Goal: Find specific page/section: Find specific page/section

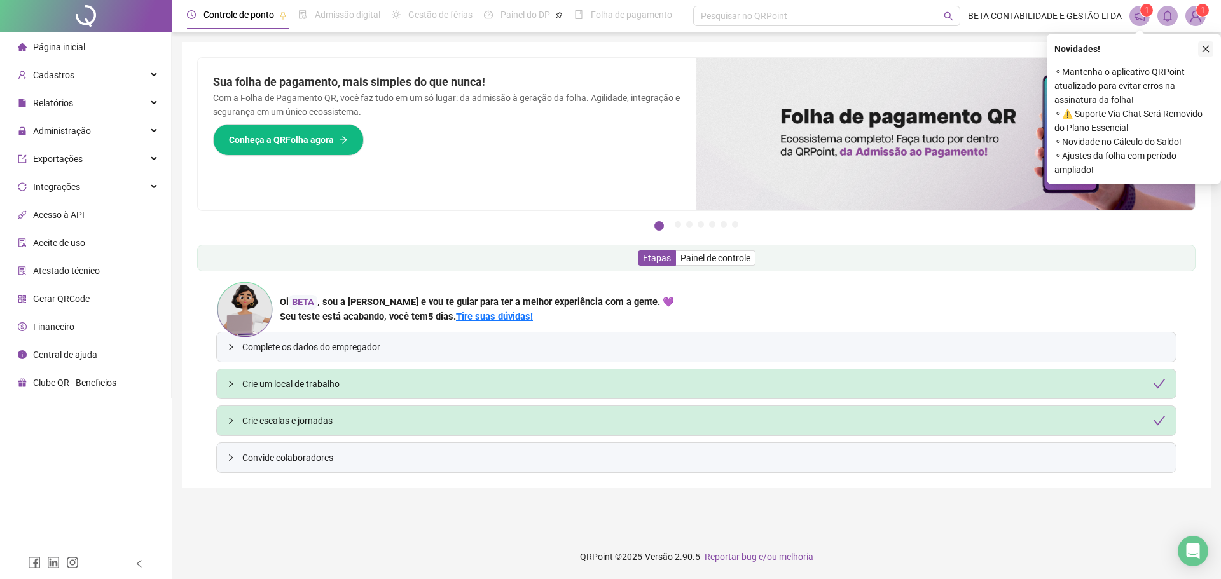
click at [1207, 49] on icon "close" at bounding box center [1205, 49] width 9 height 9
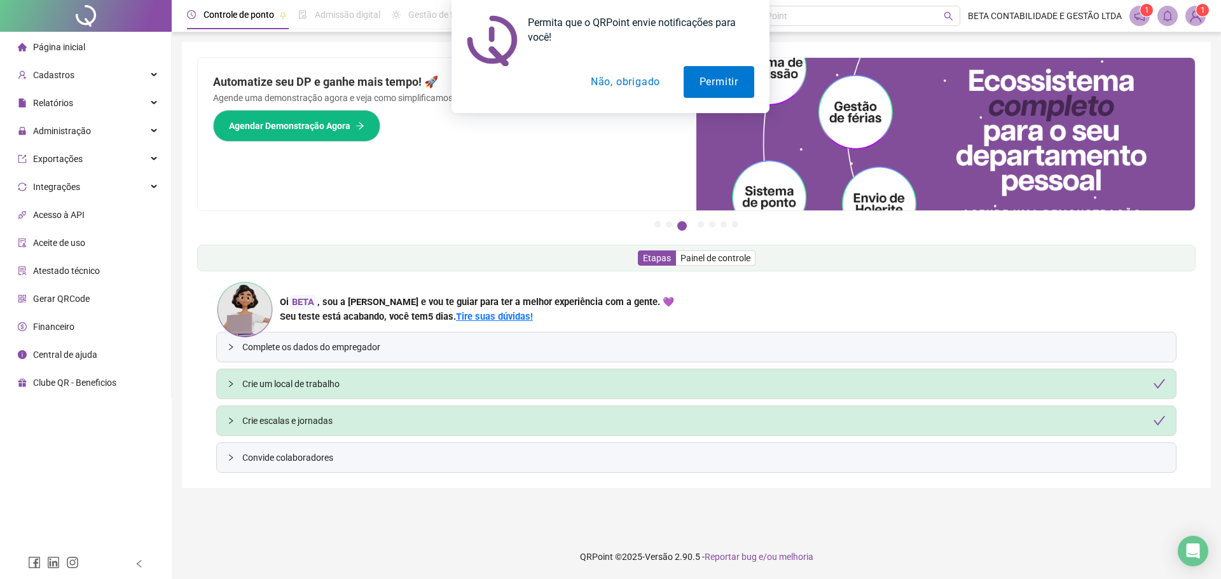
click at [640, 76] on button "Não, obrigado" at bounding box center [625, 82] width 101 height 32
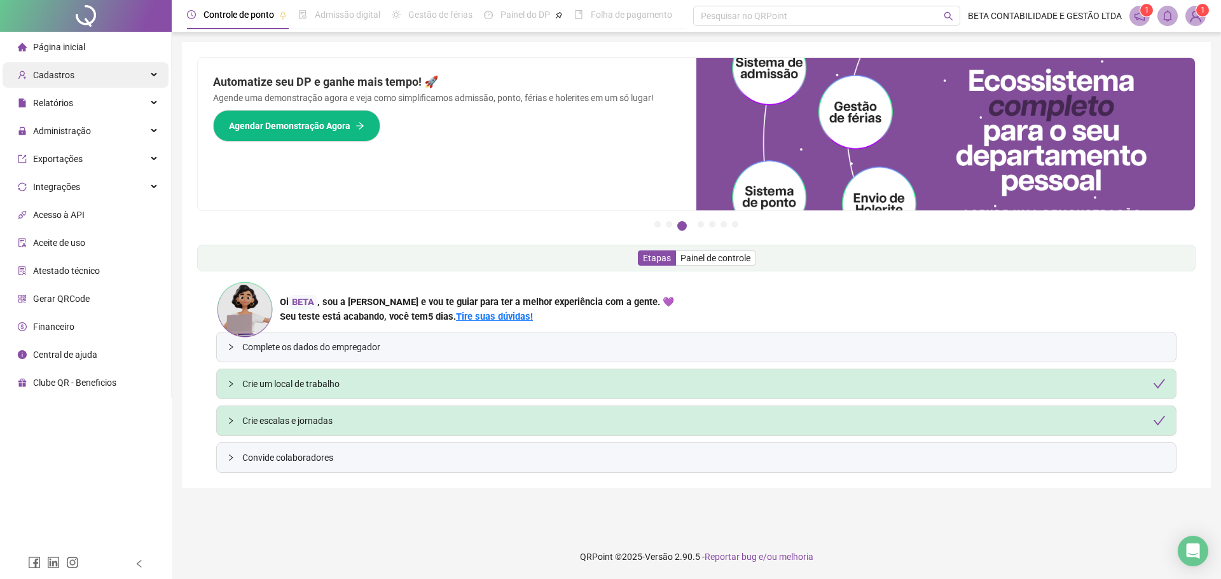
click at [58, 72] on span "Cadastros" at bounding box center [53, 75] width 41 height 10
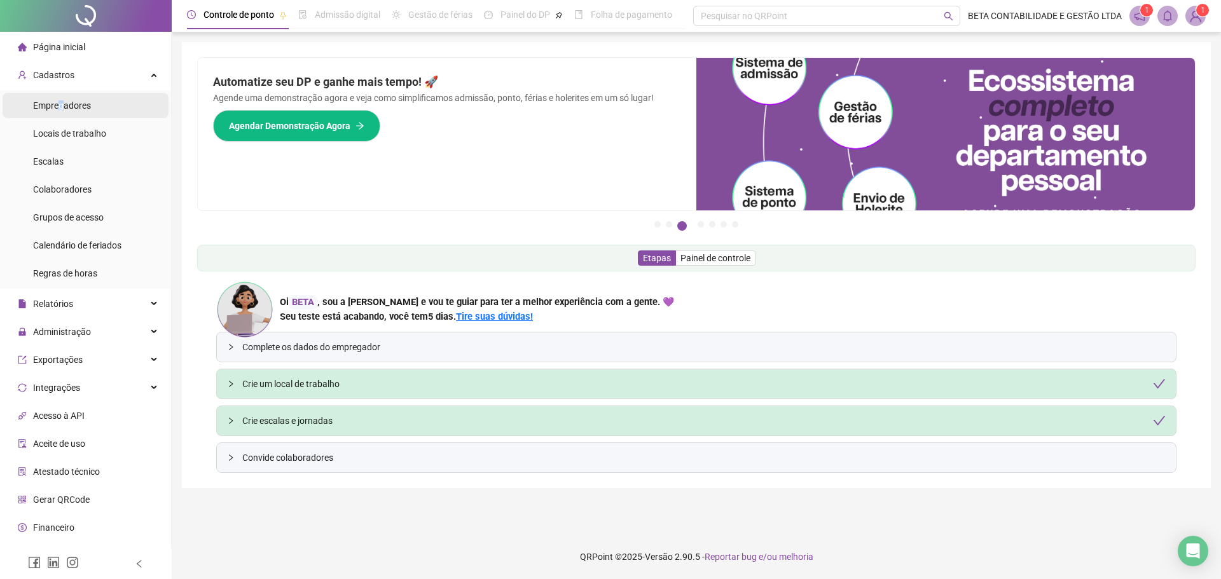
click at [60, 101] on span "Empregadores" at bounding box center [62, 105] width 58 height 10
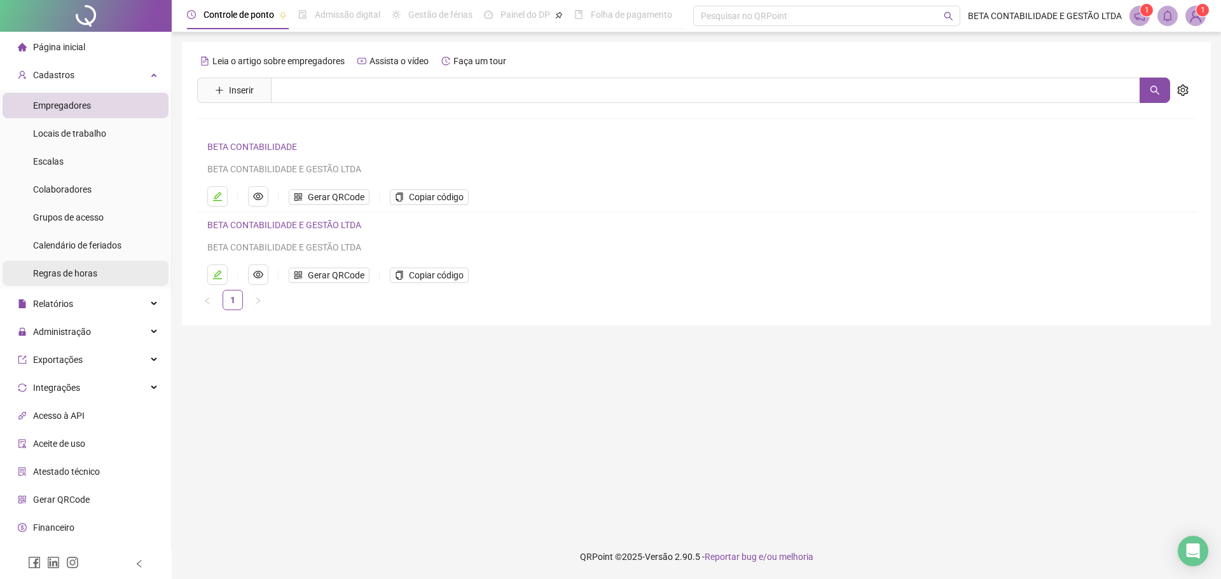
click at [72, 273] on span "Regras de horas" at bounding box center [65, 273] width 64 height 10
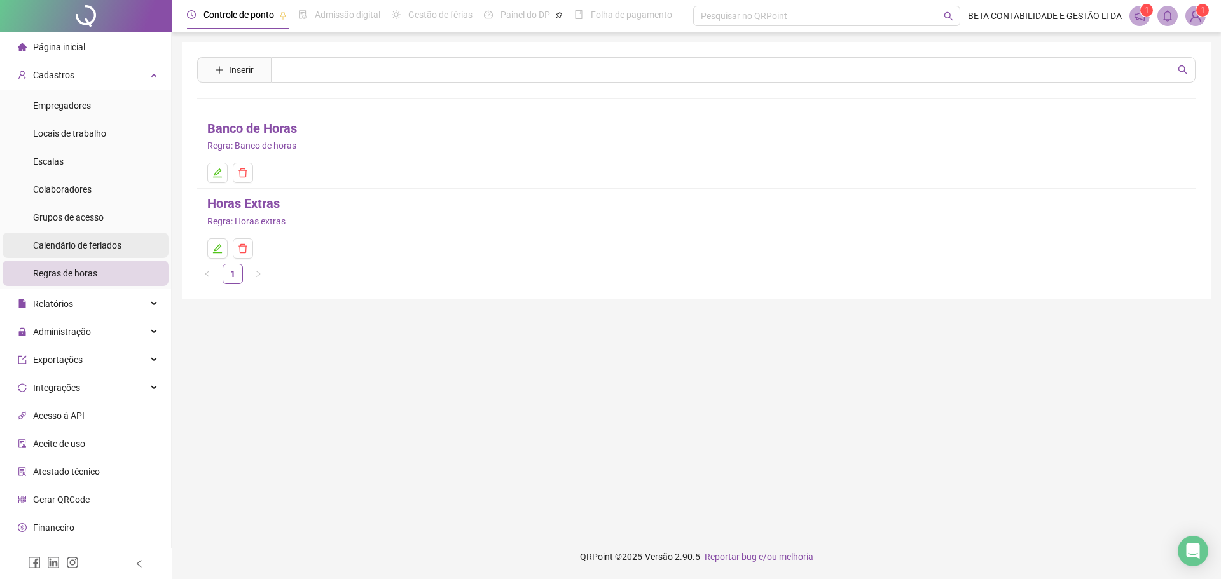
click at [67, 244] on span "Calendário de feriados" at bounding box center [77, 245] width 88 height 10
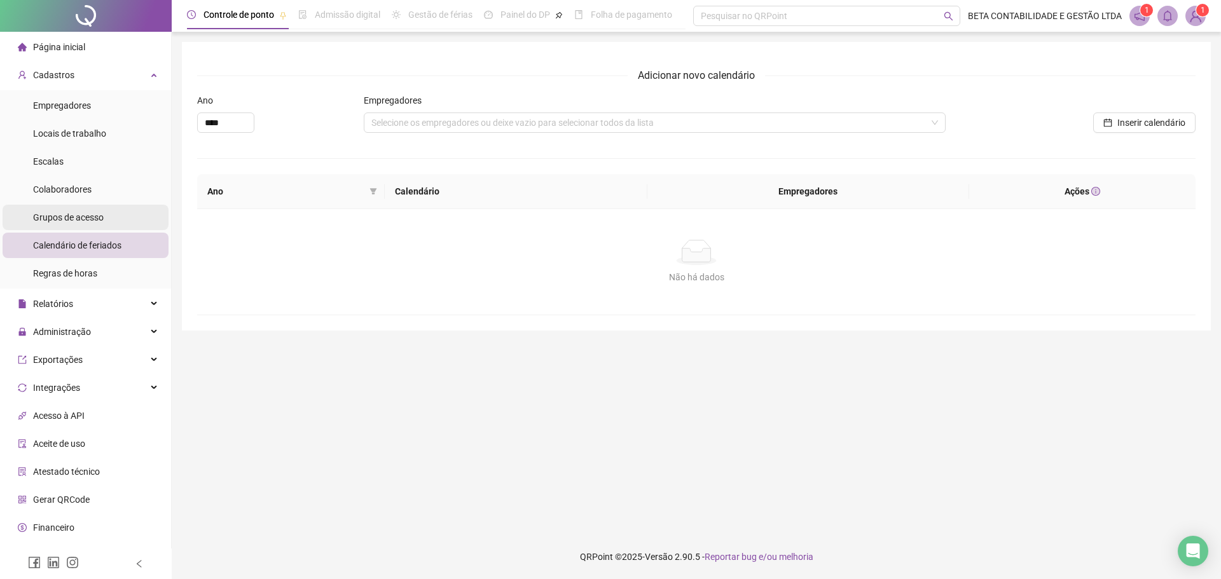
click at [62, 216] on span "Grupos de acesso" at bounding box center [68, 217] width 71 height 10
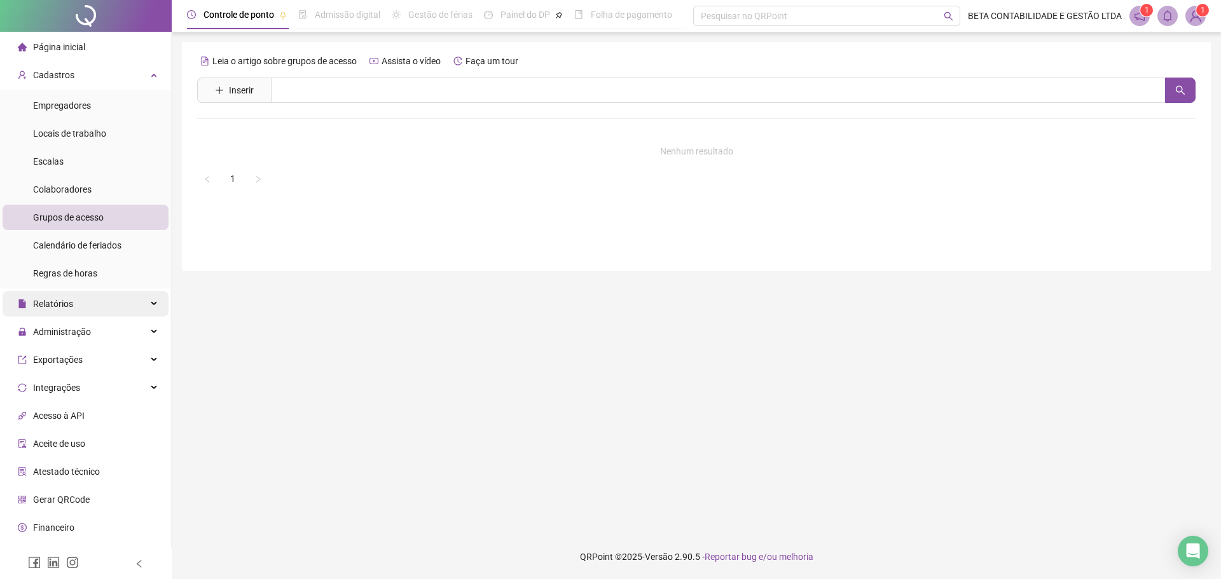
click at [152, 304] on icon at bounding box center [155, 304] width 6 height 0
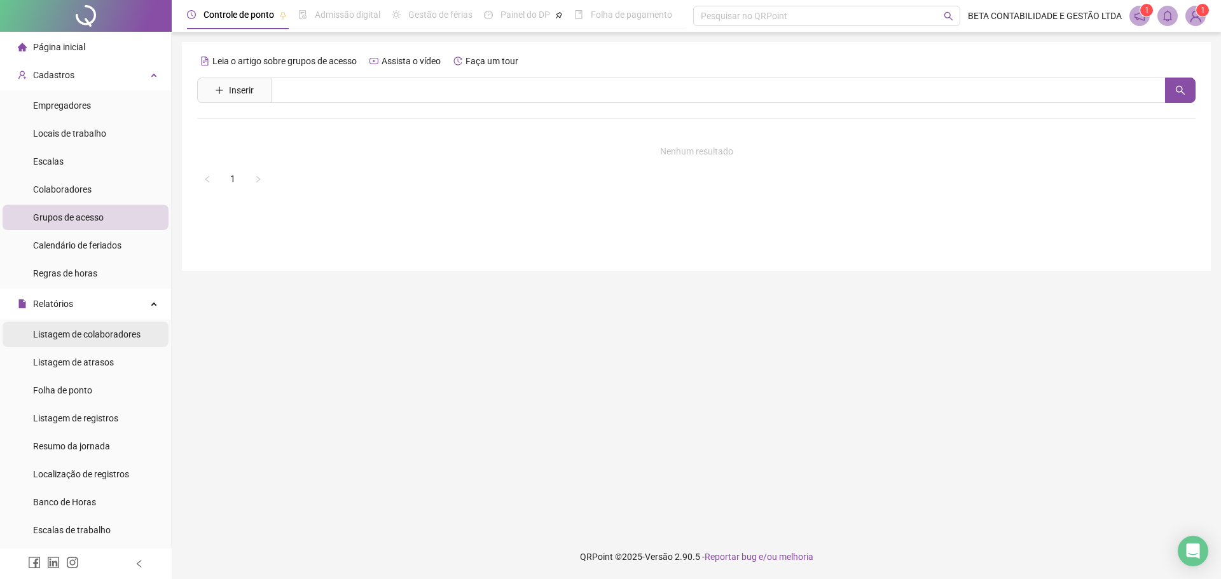
click at [76, 337] on span "Listagem de colaboradores" at bounding box center [86, 334] width 107 height 10
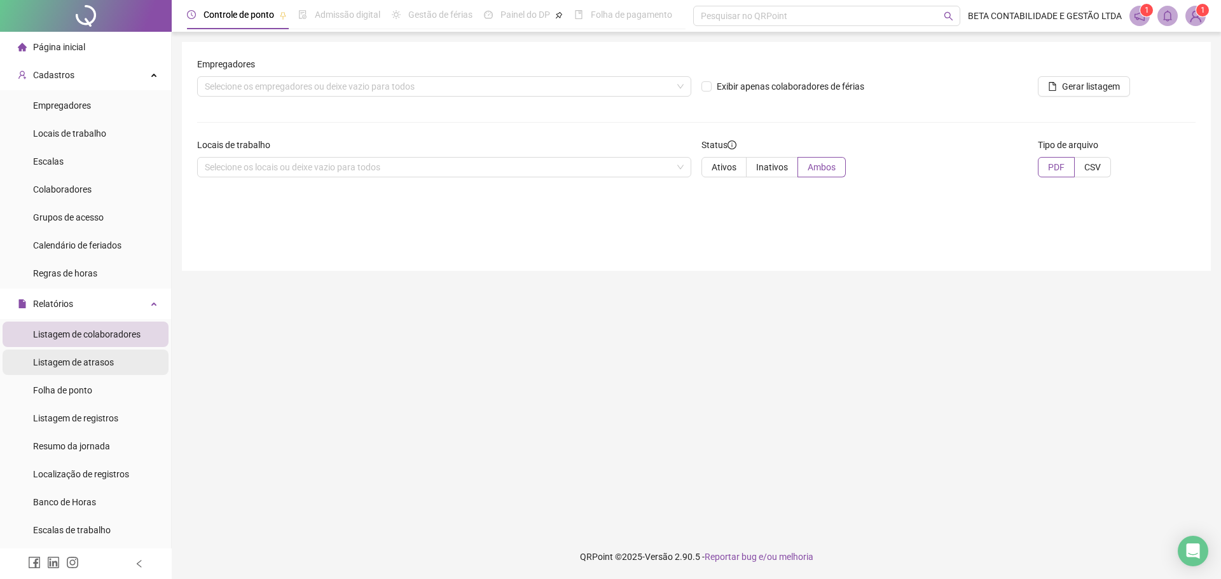
click at [76, 362] on span "Listagem de atrasos" at bounding box center [73, 362] width 81 height 10
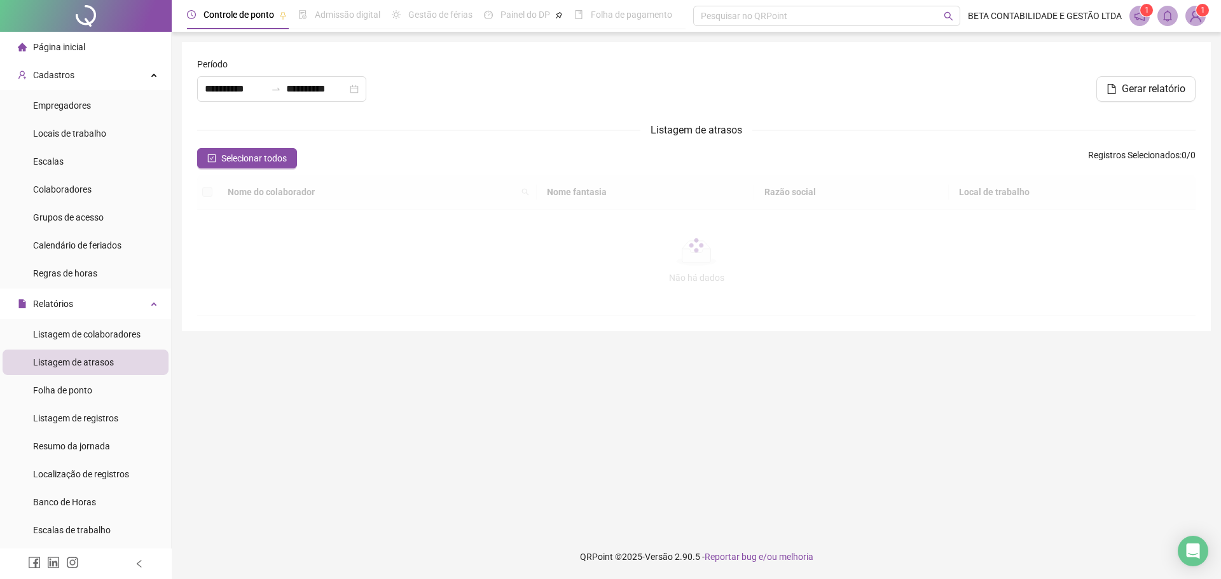
type input "**********"
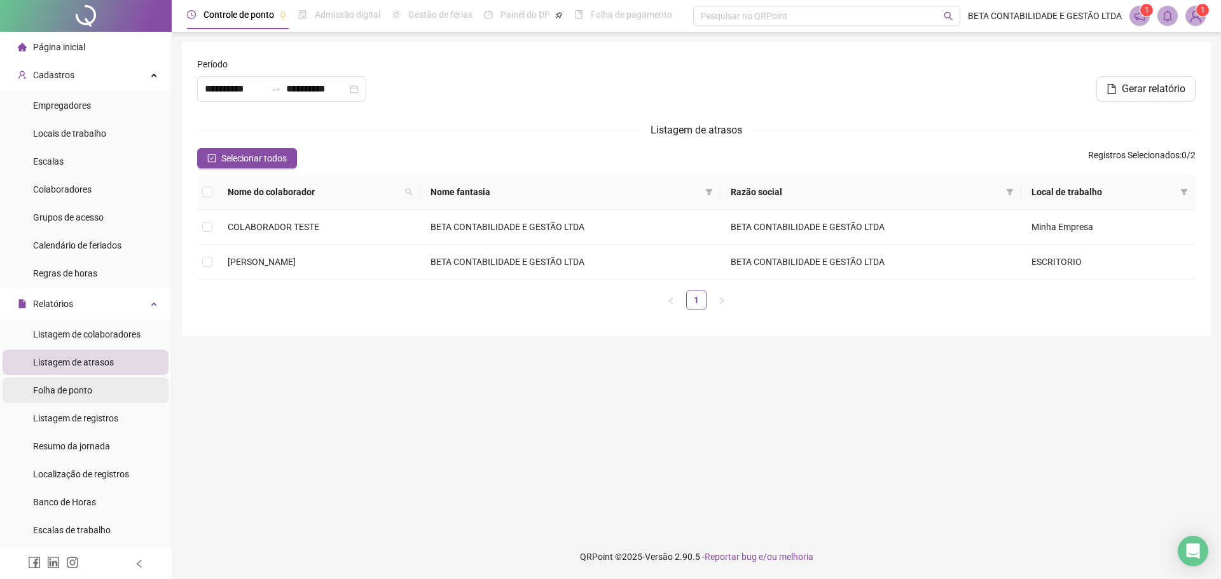
click at [73, 387] on span "Folha de ponto" at bounding box center [62, 390] width 59 height 10
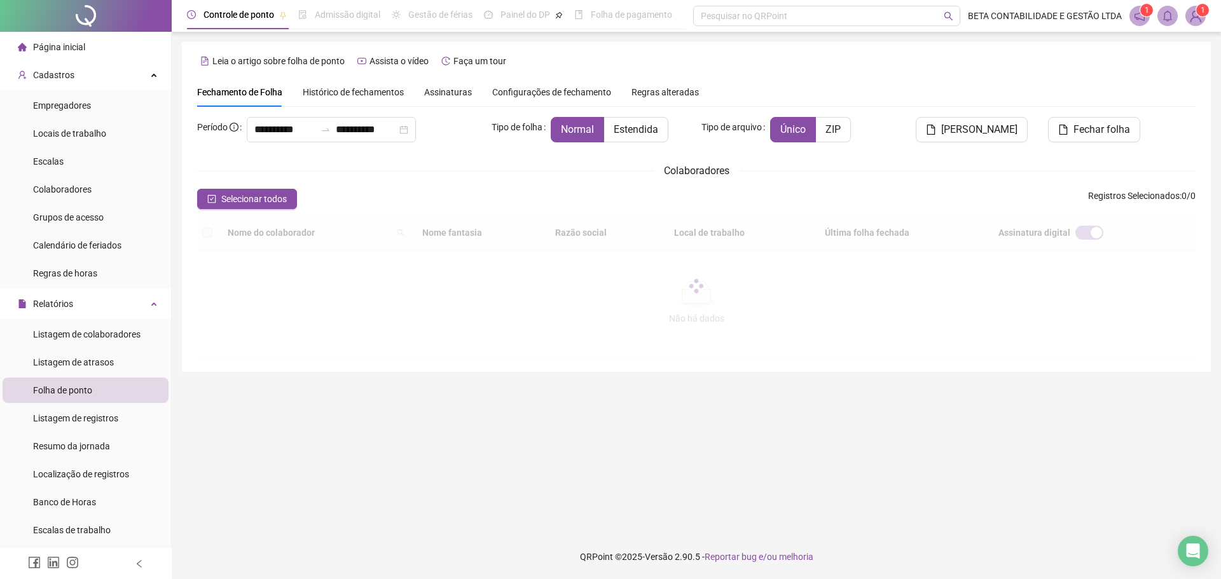
type input "**********"
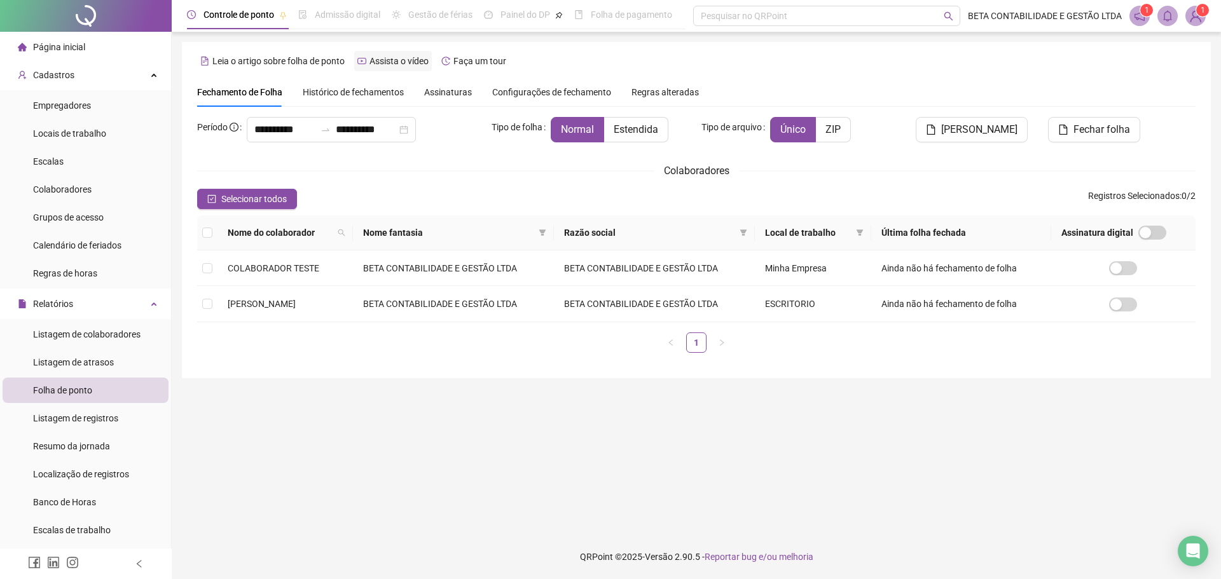
click at [392, 58] on span "Assista o vídeo" at bounding box center [398, 61] width 59 height 10
click at [78, 76] on div "Cadastros" at bounding box center [86, 74] width 166 height 25
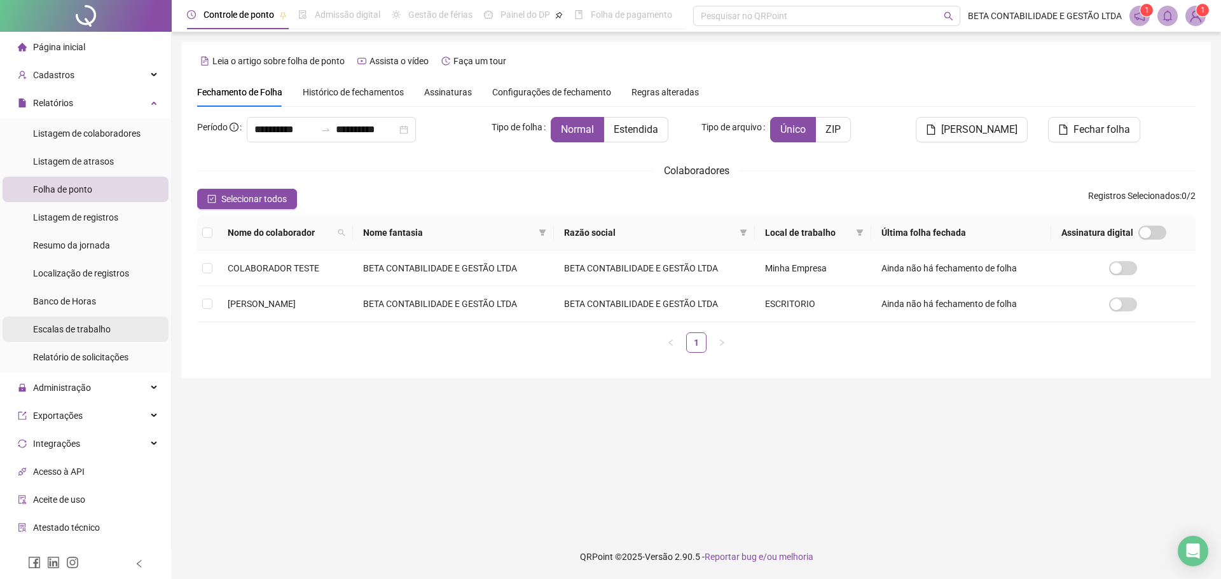
click at [90, 327] on span "Escalas de trabalho" at bounding box center [72, 329] width 78 height 10
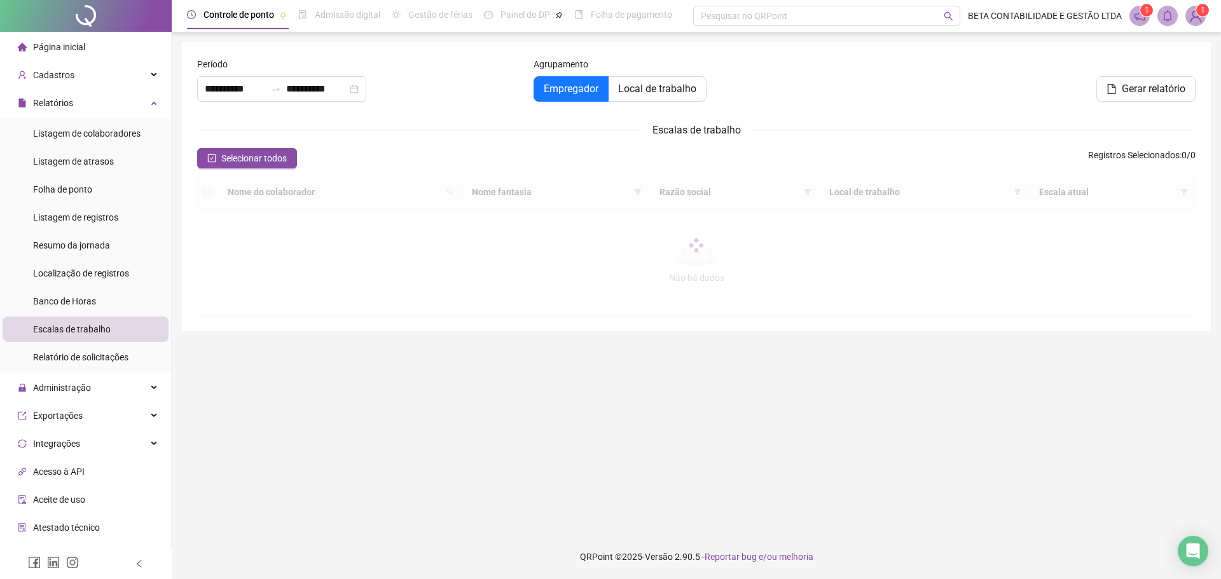
type input "**********"
